Goal: Information Seeking & Learning: Learn about a topic

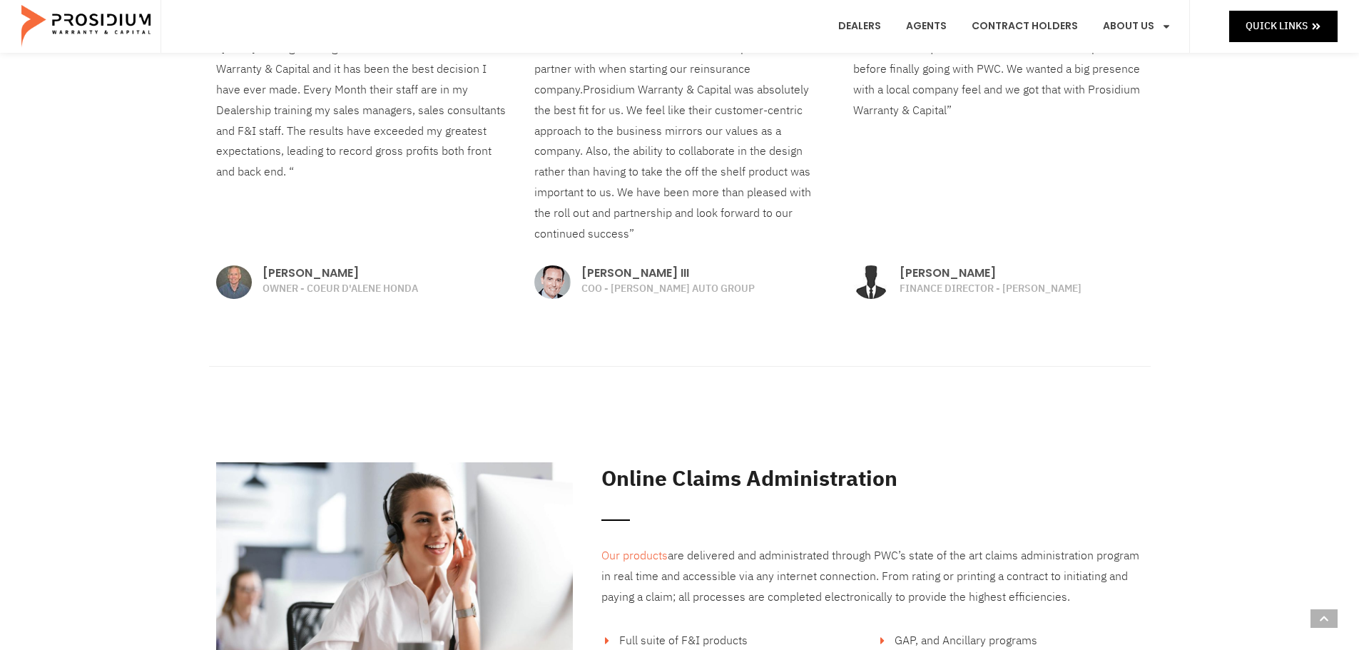
scroll to position [1927, 0]
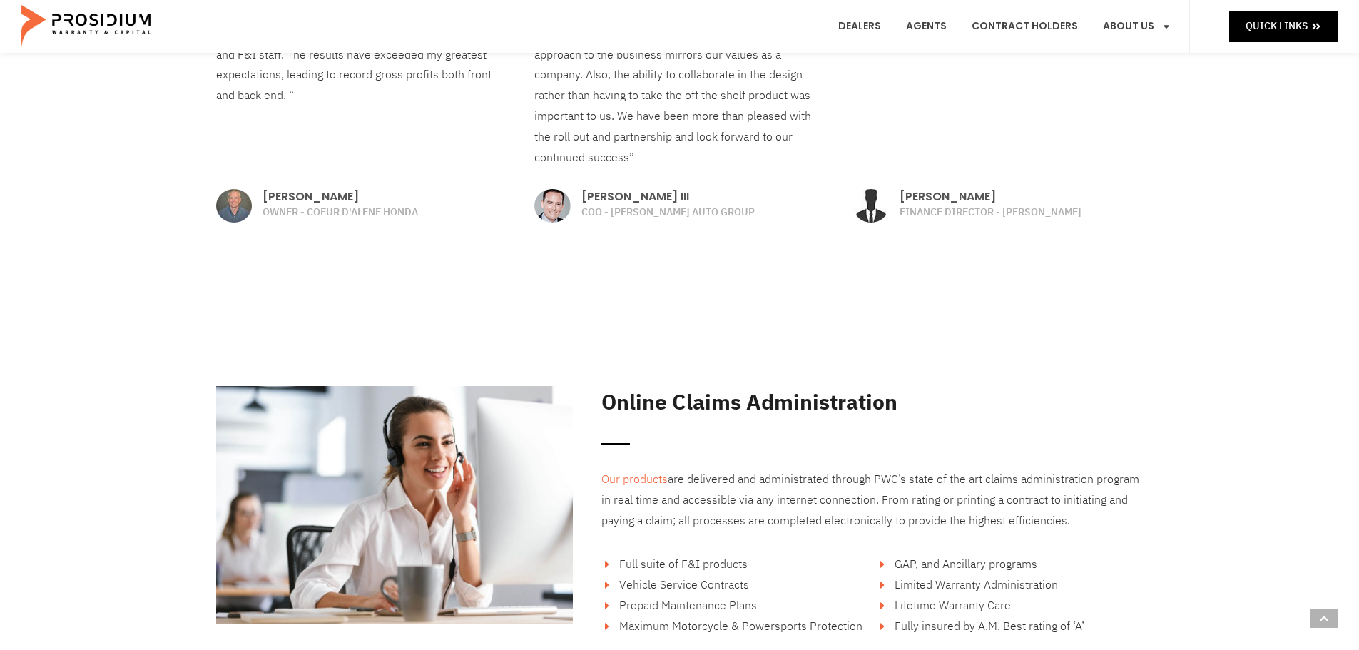
click at [162, 372] on div "Online Claims Administration Our products are delivered and administrated throu…" at bounding box center [679, 510] width 1359 height 349
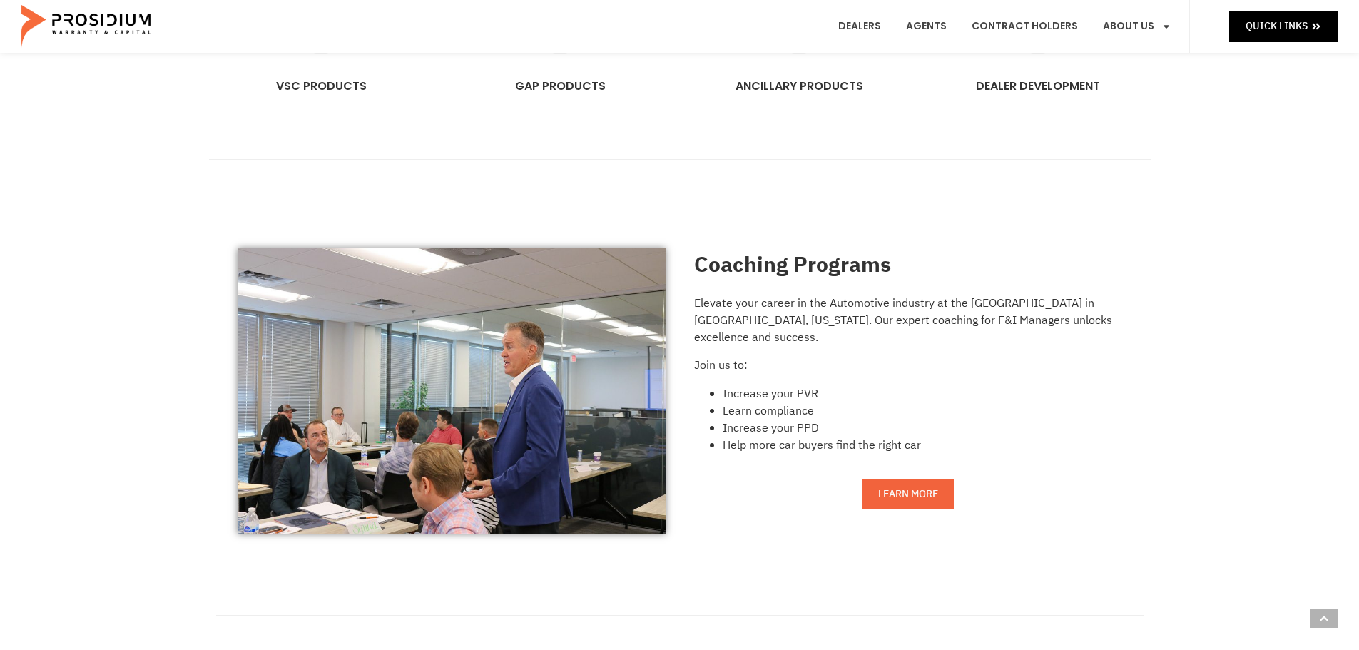
scroll to position [928, 0]
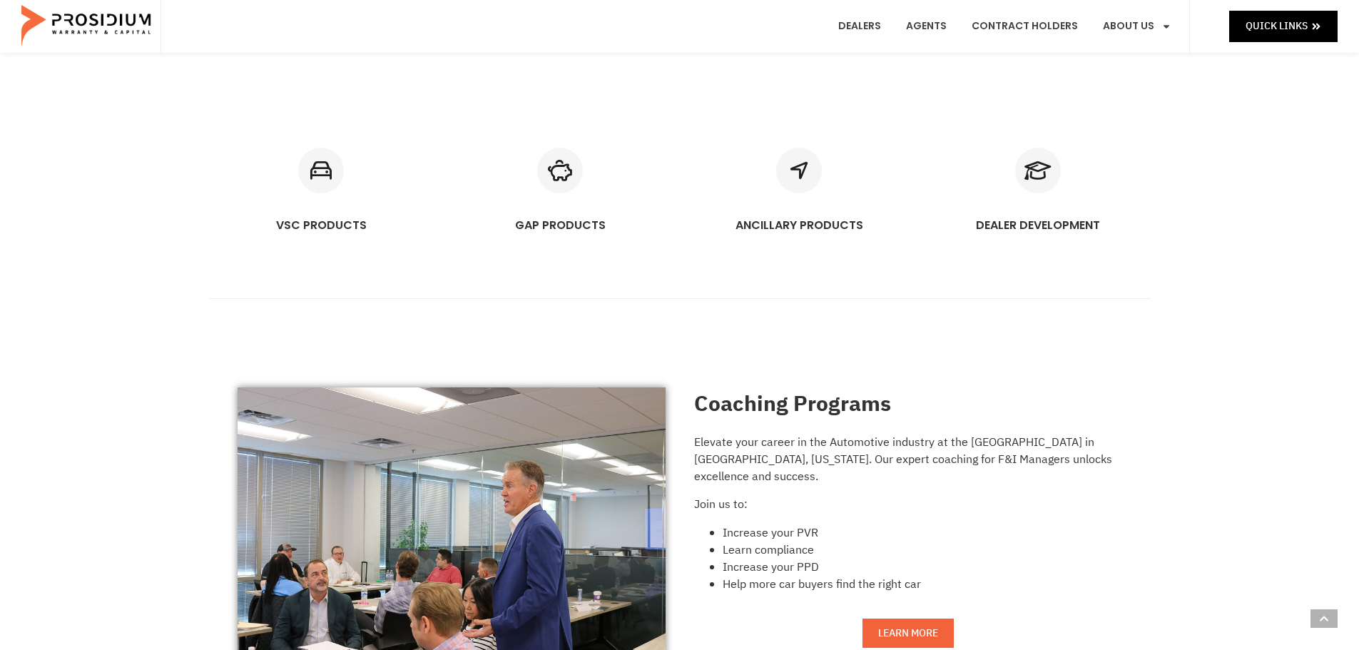
click at [724, 372] on div "Coaching Programs Elevate your career in the Automotive industry at the Prosidi…" at bounding box center [679, 530] width 913 height 328
click at [724, 31] on link "Contract Holders" at bounding box center [1025, 26] width 128 height 53
click at [724, 24] on link "Agents" at bounding box center [926, 26] width 62 height 53
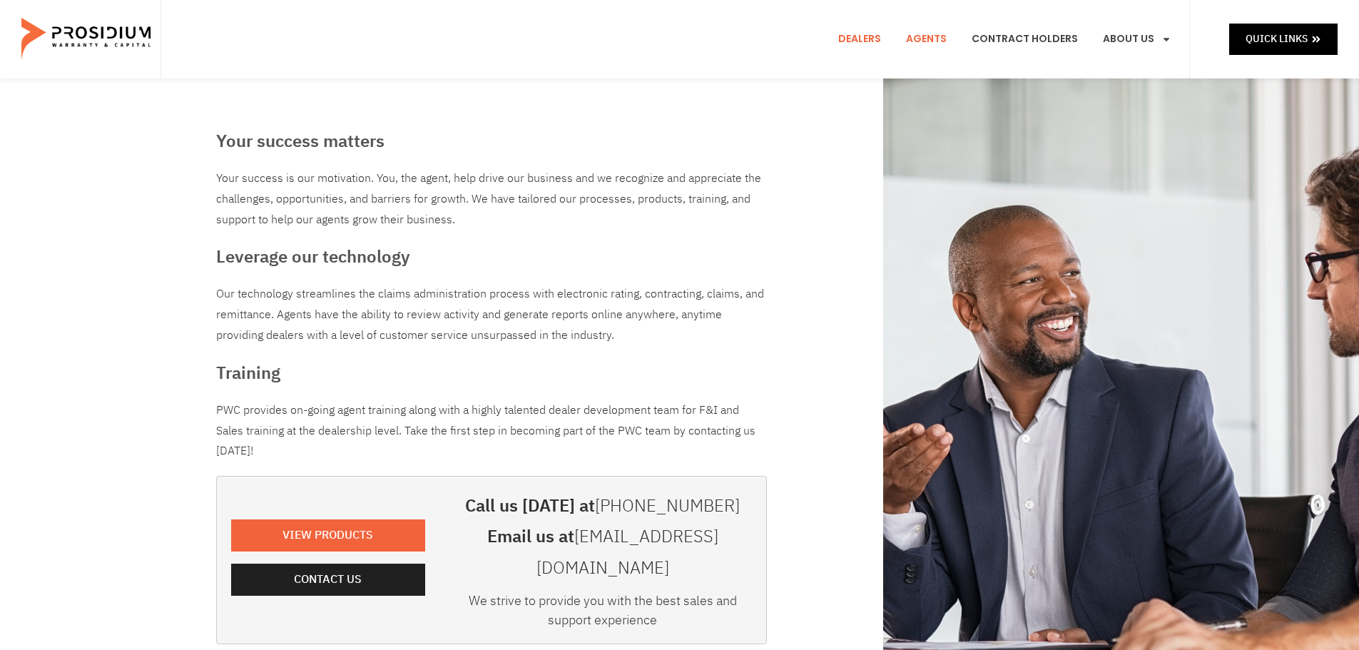
click at [857, 38] on link "Dealers" at bounding box center [860, 39] width 64 height 53
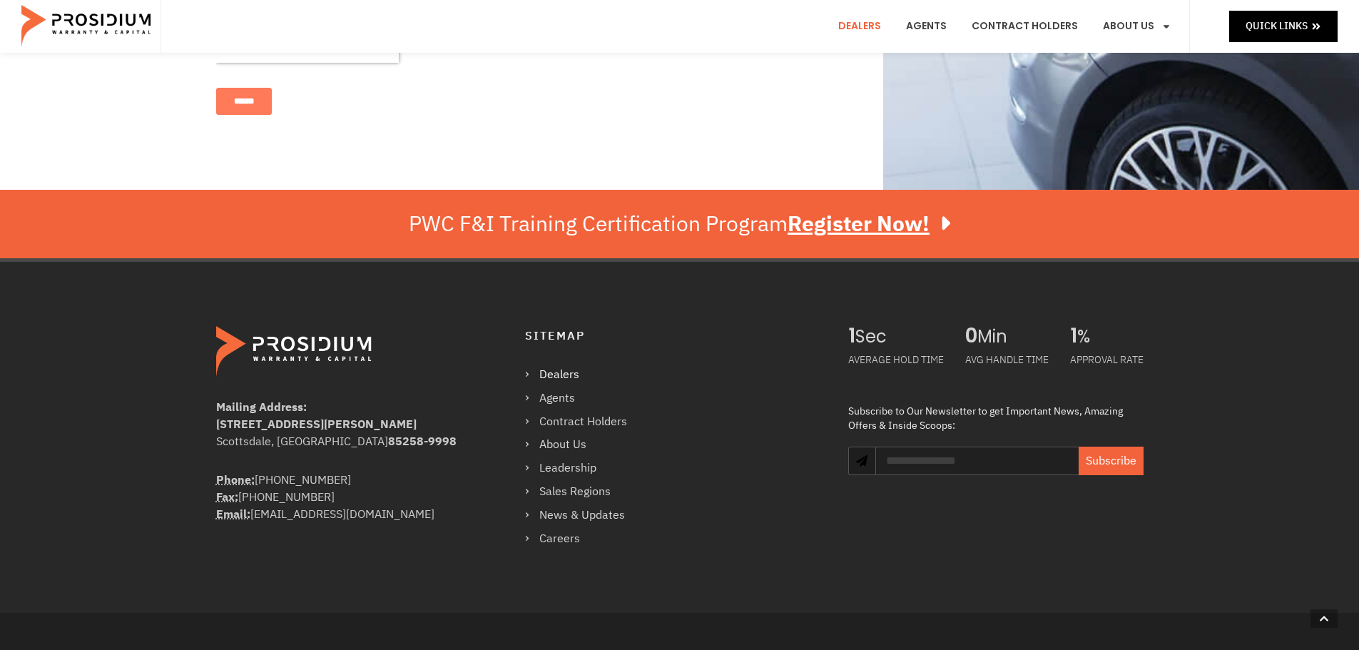
scroll to position [1070, 0]
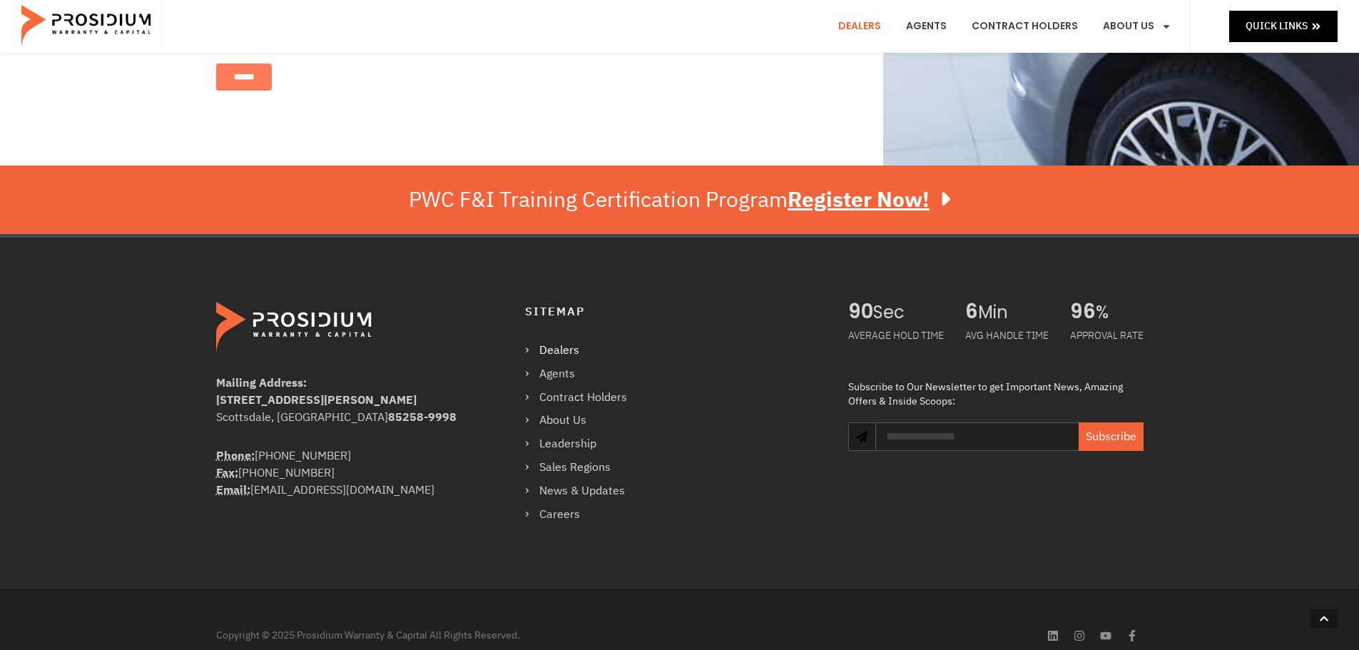
click at [97, 5] on img at bounding box center [87, 26] width 132 height 43
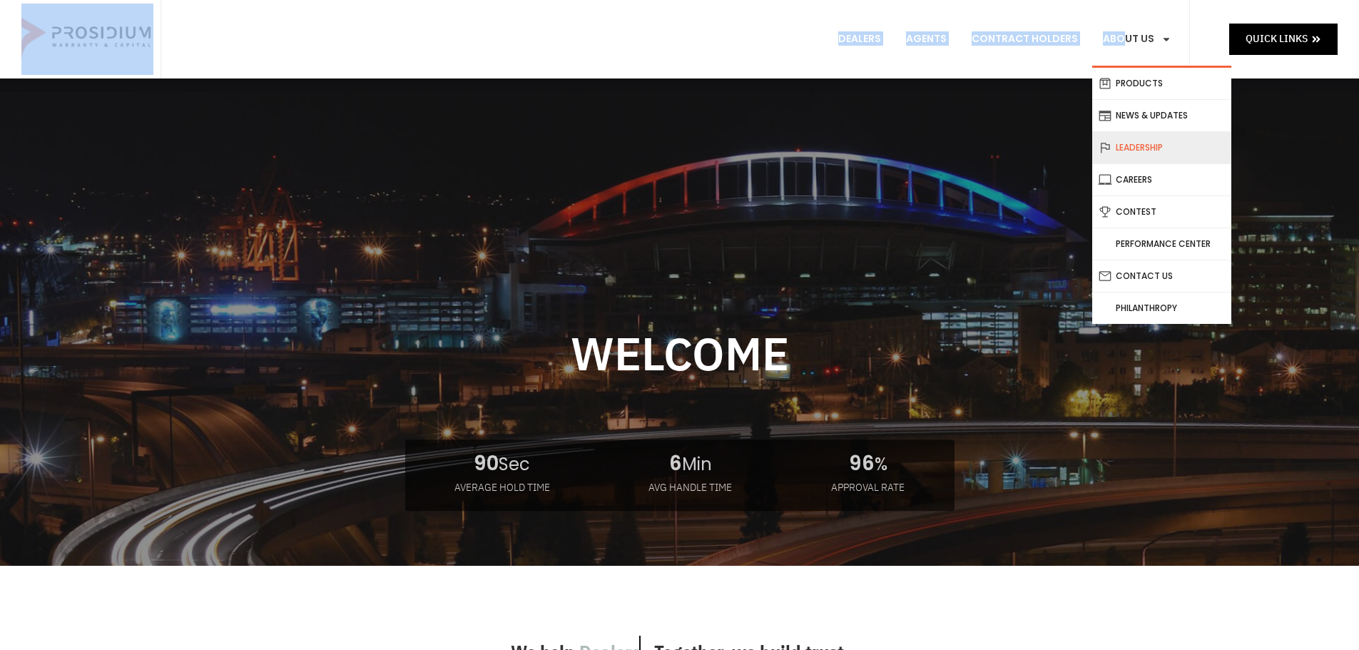
click at [1149, 152] on link "Leadership" at bounding box center [1161, 147] width 139 height 31
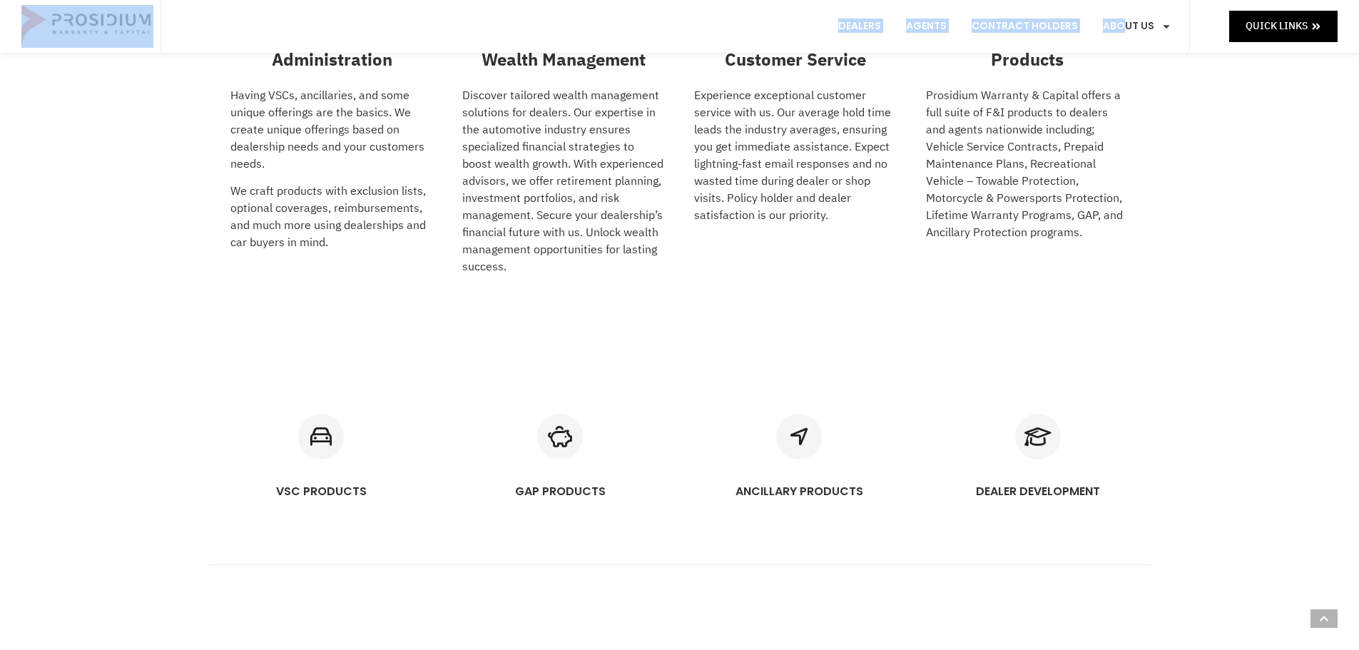
scroll to position [928, 0]
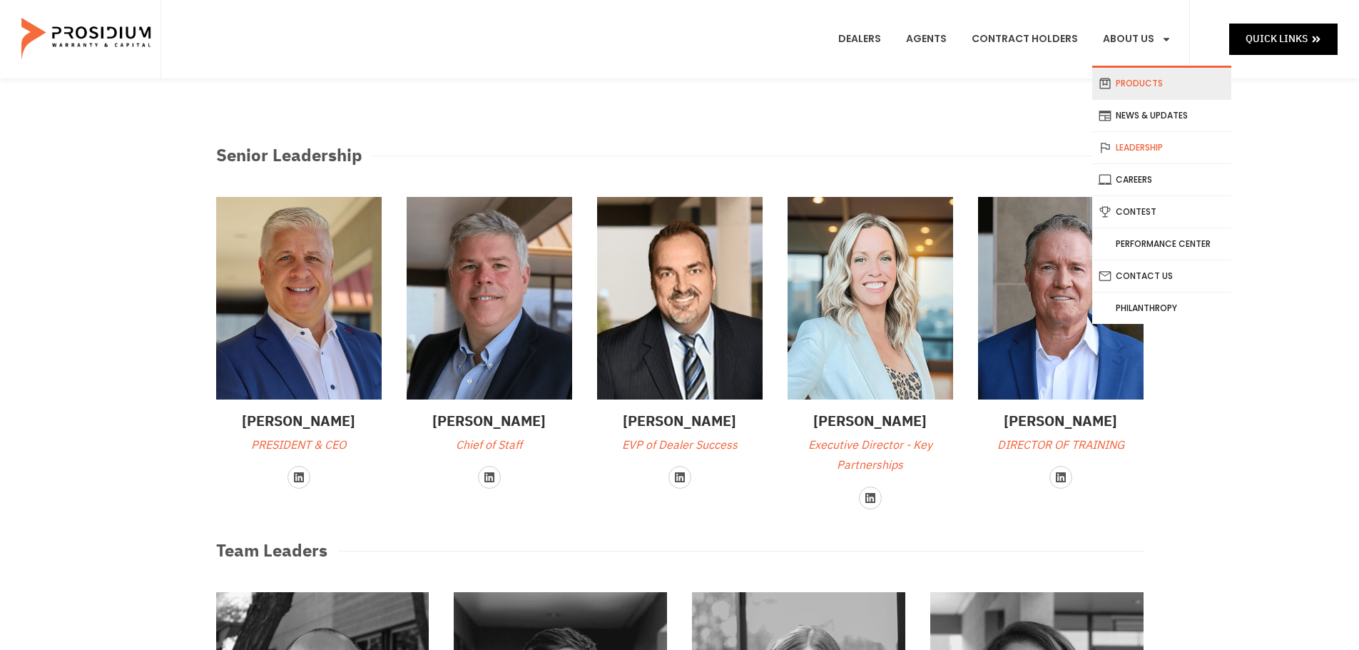
click at [1150, 80] on link "Products" at bounding box center [1161, 83] width 139 height 31
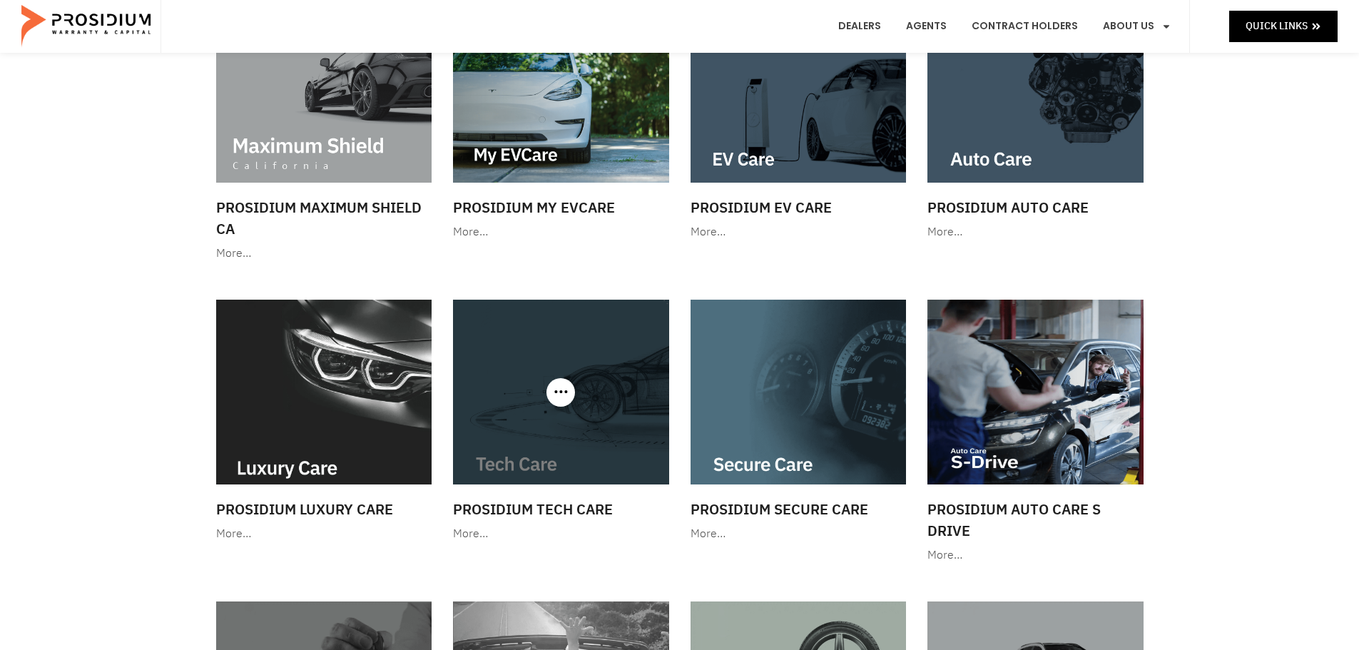
scroll to position [143, 0]
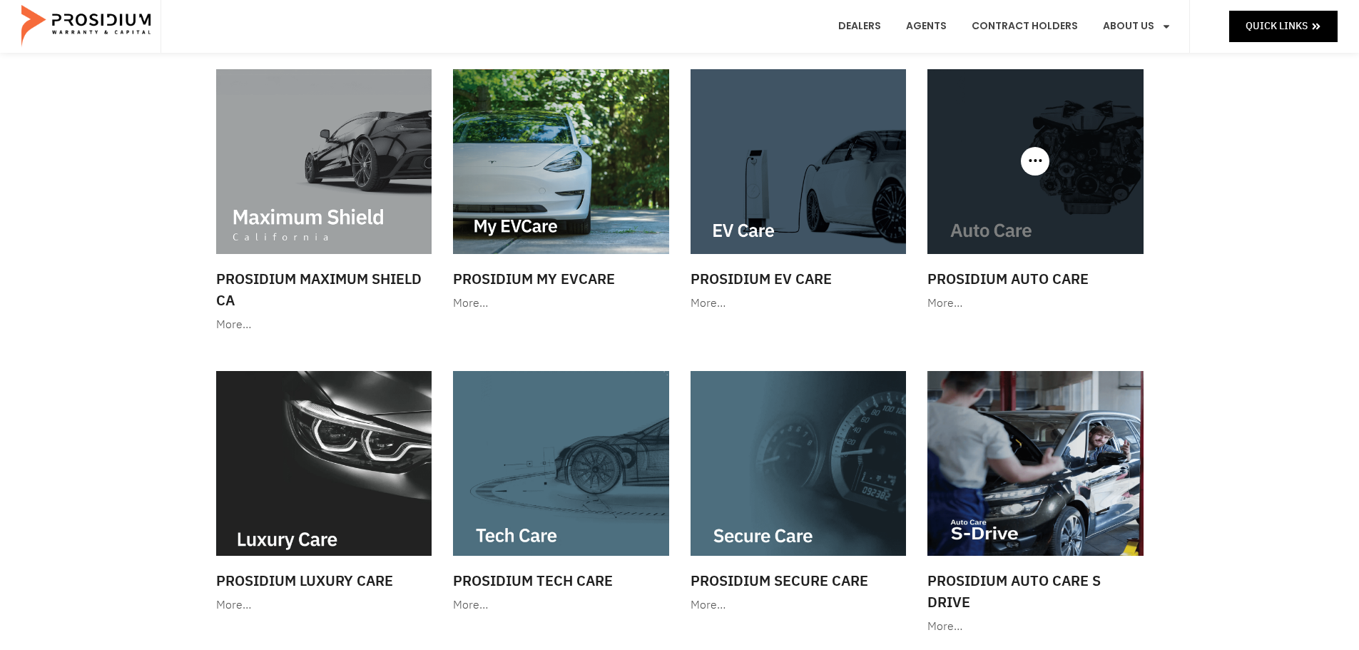
click at [1080, 166] on img at bounding box center [1036, 161] width 216 height 185
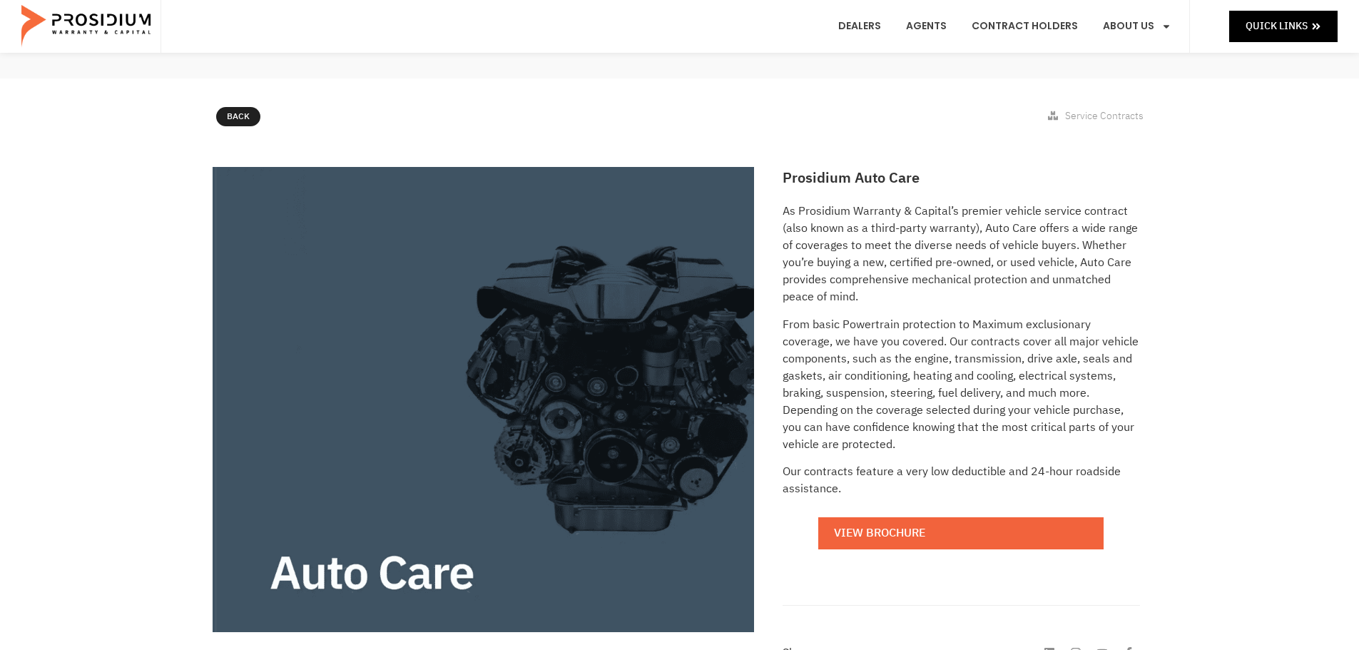
scroll to position [143, 0]
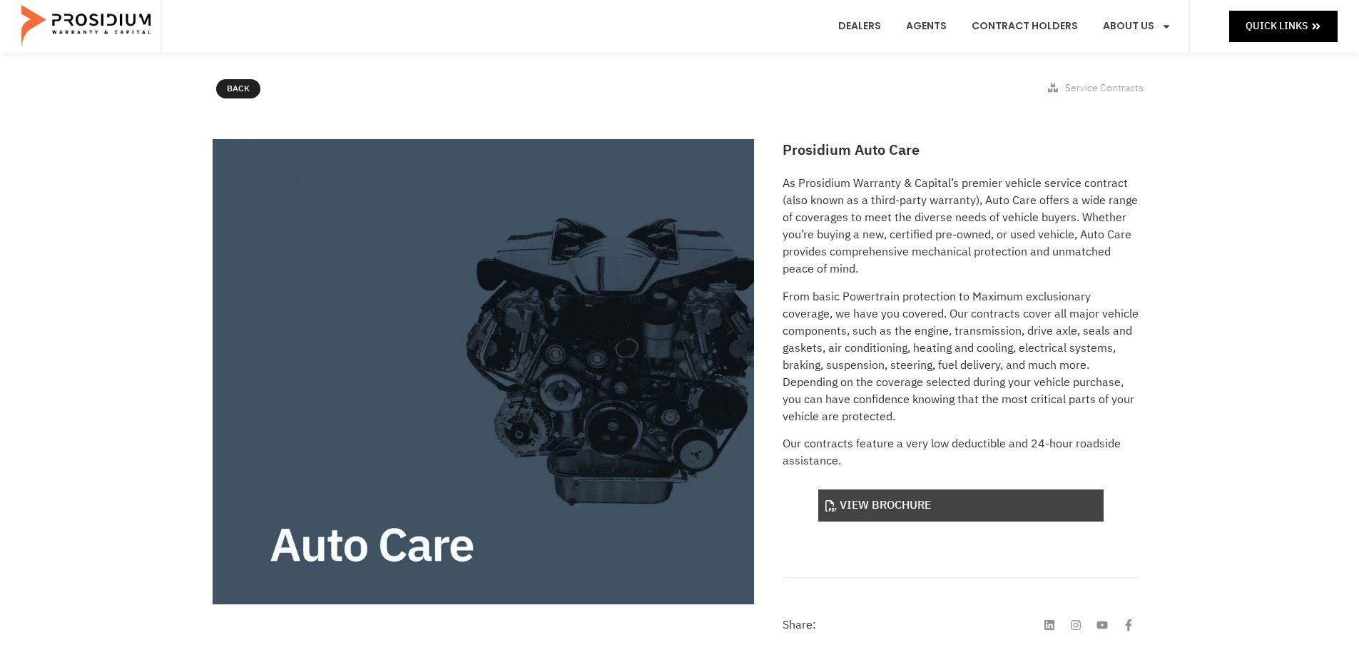
click at [935, 508] on link "View Brochure" at bounding box center [960, 505] width 285 height 32
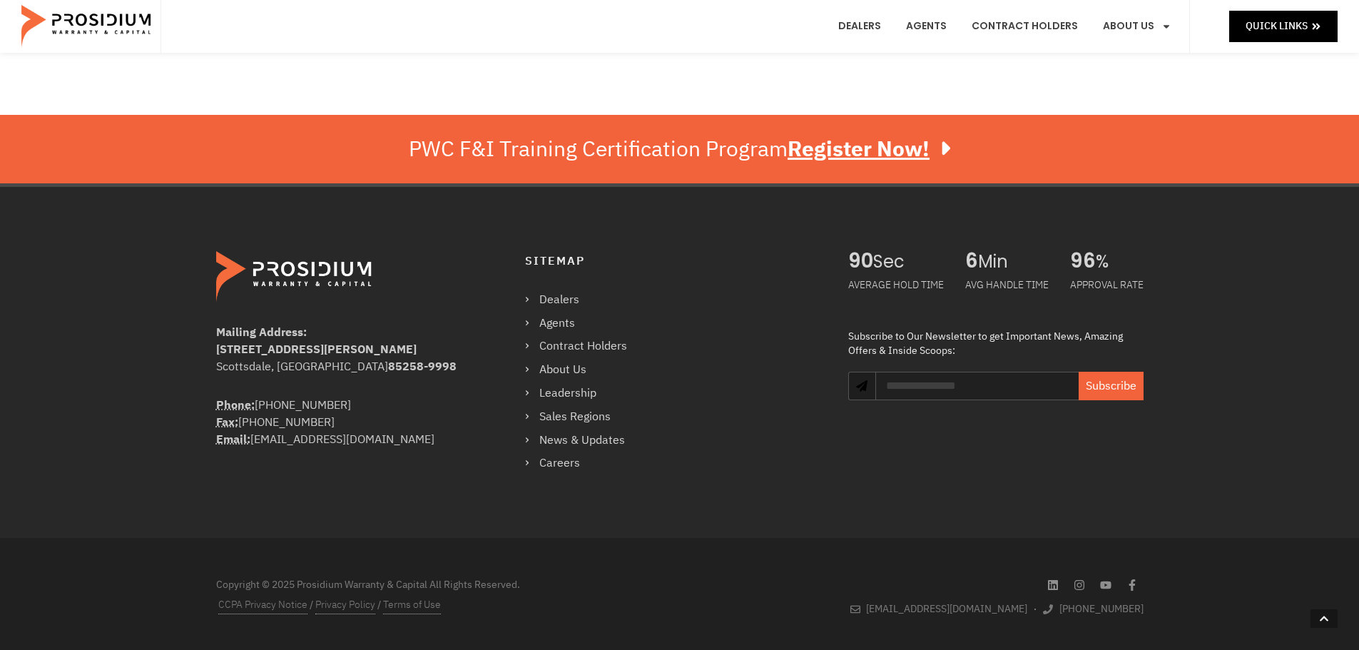
scroll to position [732, 0]
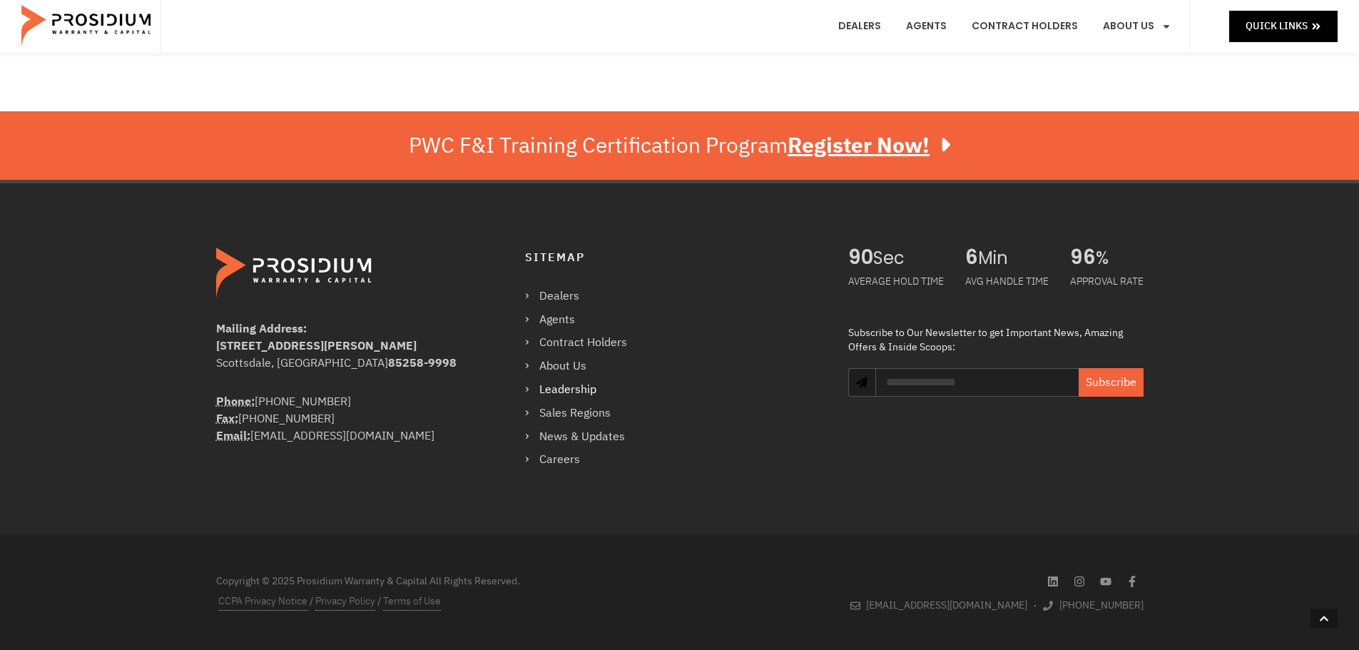
click at [529, 392] on link "Leadership" at bounding box center [583, 390] width 116 height 21
click at [566, 413] on link "Sales Regions" at bounding box center [583, 413] width 116 height 21
click at [558, 315] on link "Agents" at bounding box center [583, 320] width 116 height 21
click at [546, 364] on link "About Us" at bounding box center [583, 366] width 116 height 21
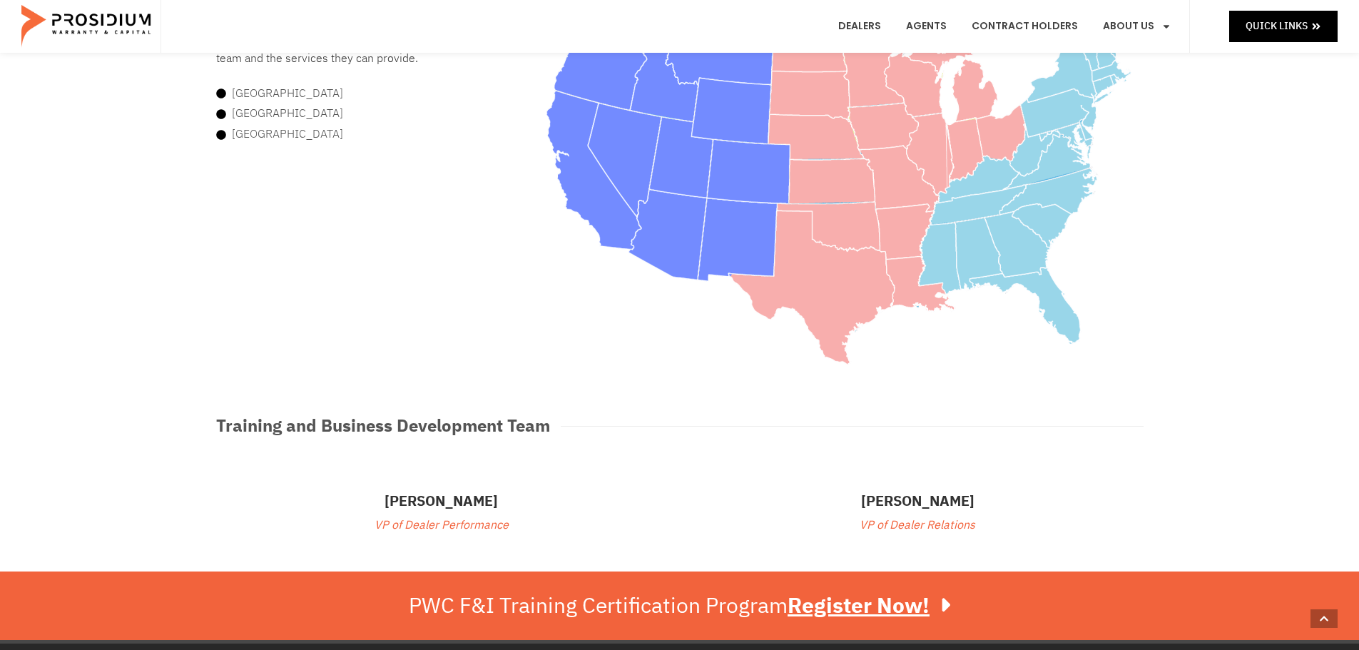
scroll to position [499, 0]
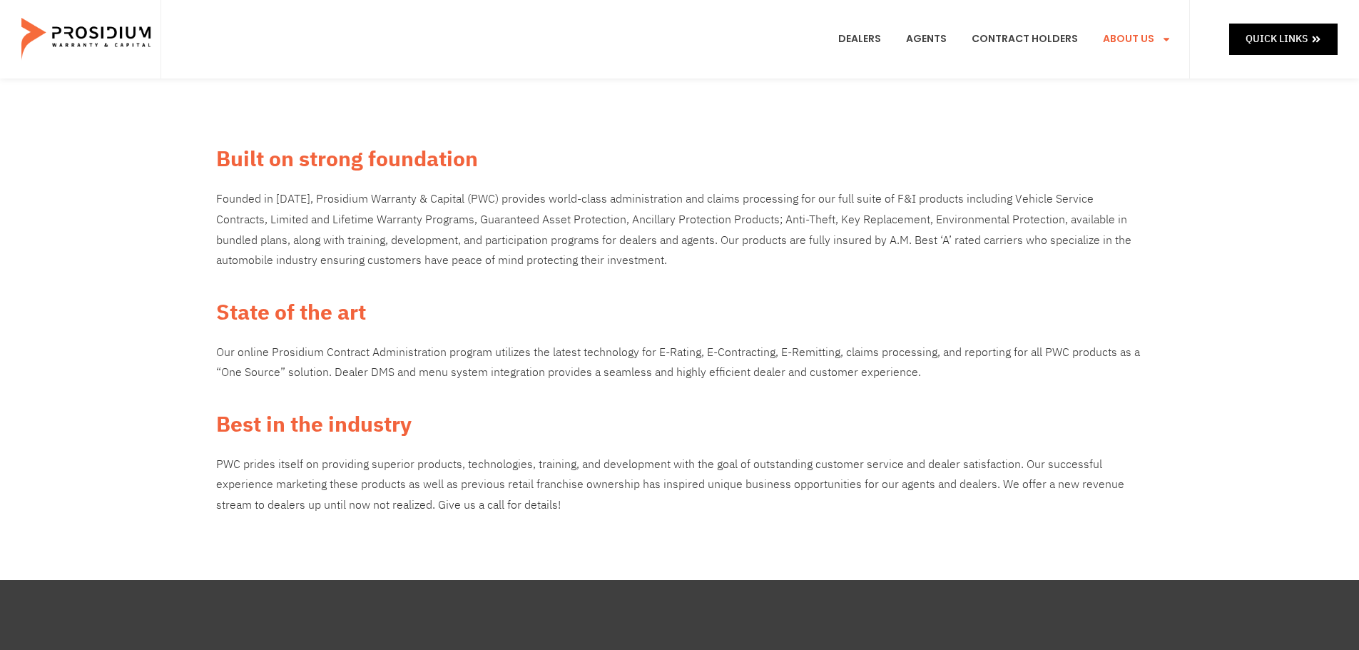
click at [522, 324] on h2 "State of the art" at bounding box center [680, 312] width 928 height 32
